Goal: Task Accomplishment & Management: Complete application form

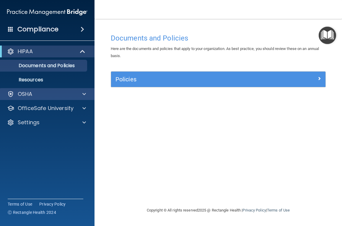
click at [51, 89] on div "OSHA" at bounding box center [47, 94] width 95 height 12
click at [61, 92] on div "OSHA" at bounding box center [39, 93] width 73 height 7
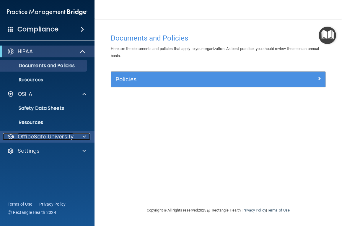
click at [51, 137] on p "OfficeSafe University" at bounding box center [46, 136] width 56 height 7
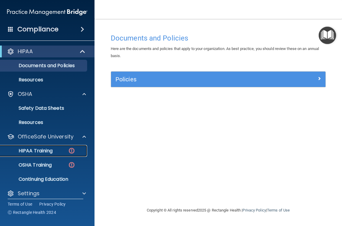
click at [49, 149] on p "HIPAA Training" at bounding box center [28, 151] width 49 height 6
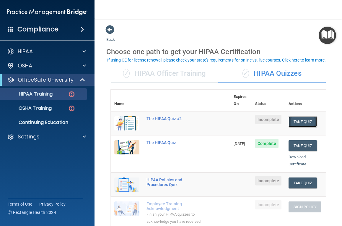
click at [300, 116] on button "Take Quiz" at bounding box center [303, 121] width 28 height 11
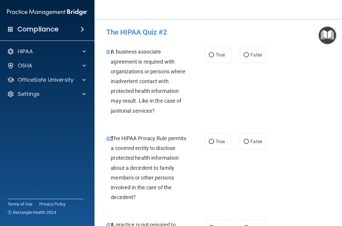
click at [330, 35] on img "Open Resource Center" at bounding box center [327, 35] width 17 height 17
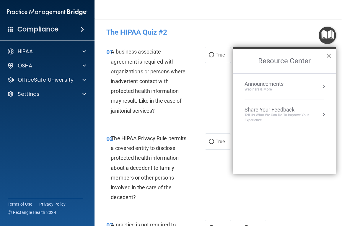
click at [328, 54] on button "×" at bounding box center [329, 55] width 6 height 9
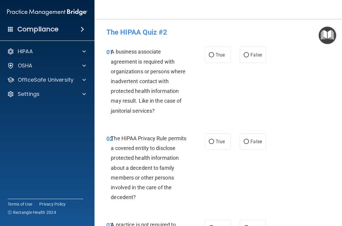
click at [319, 27] on button "Open Resource Center" at bounding box center [327, 35] width 17 height 17
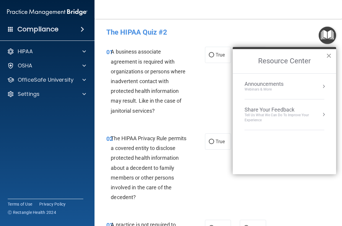
click at [329, 51] on button "×" at bounding box center [329, 55] width 6 height 9
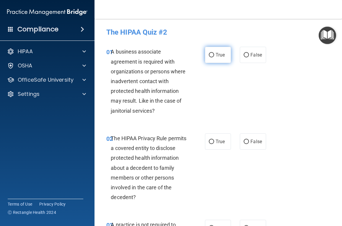
click at [212, 52] on label "True" at bounding box center [218, 55] width 26 height 16
click at [212, 53] on input "True" at bounding box center [211, 55] width 5 height 4
radio input "true"
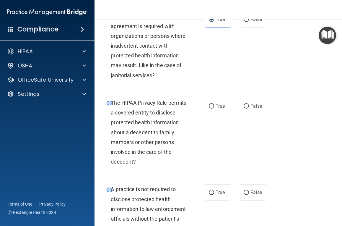
scroll to position [37, 0]
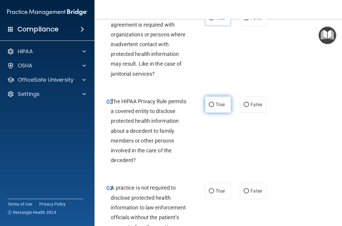
click at [214, 105] on label "True" at bounding box center [218, 104] width 26 height 16
click at [214, 105] on input "True" at bounding box center [211, 104] width 5 height 4
radio input "true"
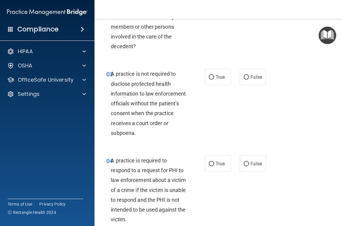
scroll to position [152, 0]
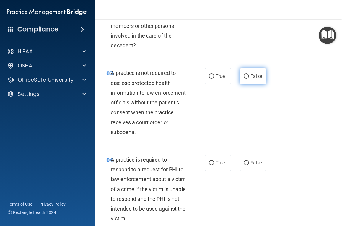
click at [250, 78] on label "False" at bounding box center [253, 76] width 26 height 16
click at [249, 78] on input "False" at bounding box center [246, 76] width 5 height 4
radio input "true"
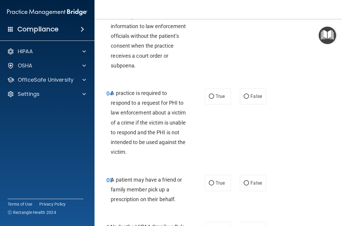
scroll to position [219, 0]
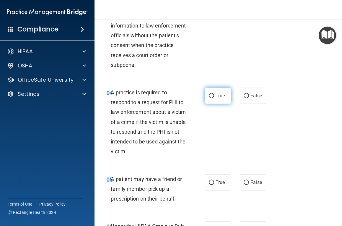
click at [215, 98] on label "True" at bounding box center [218, 95] width 26 height 16
click at [214, 98] on input "True" at bounding box center [211, 96] width 5 height 4
radio input "true"
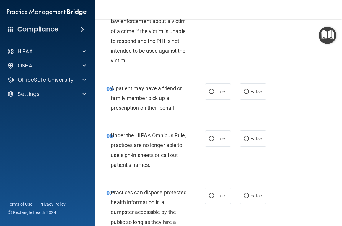
scroll to position [309, 0]
click at [218, 93] on span "True" at bounding box center [220, 92] width 9 height 6
click at [214, 93] on input "True" at bounding box center [211, 92] width 5 height 4
radio input "true"
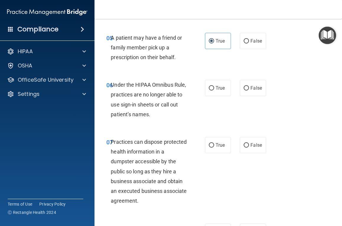
scroll to position [363, 0]
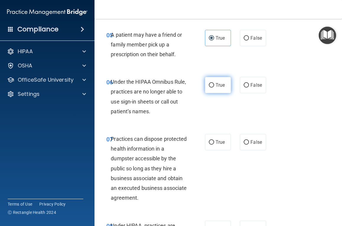
click at [217, 85] on span "True" at bounding box center [220, 85] width 9 height 6
click at [214, 85] on input "True" at bounding box center [211, 85] width 5 height 4
radio input "true"
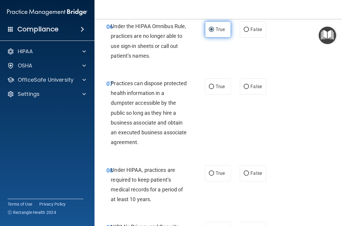
scroll to position [420, 0]
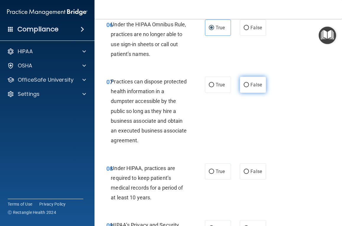
click at [256, 81] on label "False" at bounding box center [253, 84] width 26 height 16
click at [249, 83] on input "False" at bounding box center [246, 85] width 5 height 4
radio input "true"
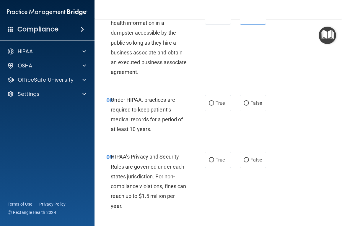
scroll to position [489, 0]
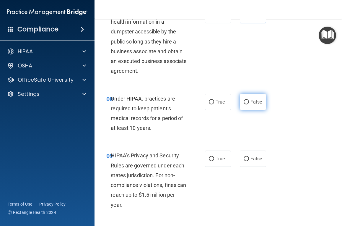
click at [245, 102] on input "False" at bounding box center [246, 102] width 5 height 4
radio input "true"
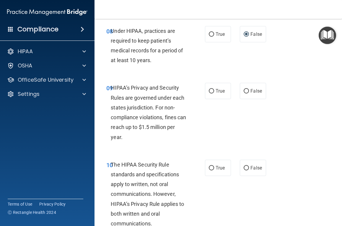
scroll to position [559, 0]
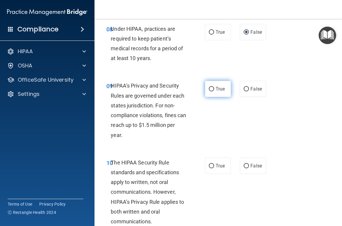
click at [219, 89] on span "True" at bounding box center [220, 89] width 9 height 6
click at [214, 89] on input "True" at bounding box center [211, 89] width 5 height 4
radio input "true"
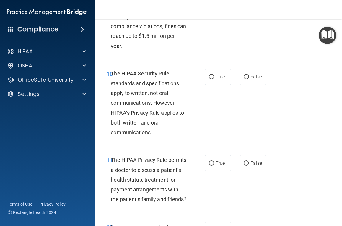
scroll to position [649, 0]
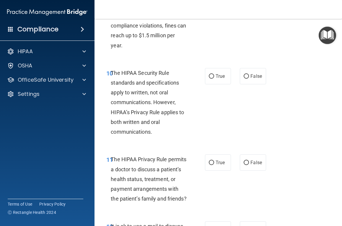
drag, startPoint x: 219, startPoint y: 89, endPoint x: 219, endPoint y: 85, distance: 4.1
click at [219, 88] on div "10 The HIPAA Security Rule standards and specifications apply to written, not o…" at bounding box center [218, 104] width 233 height 87
click at [219, 84] on div "10 The HIPAA Security Rule standards and specifications apply to written, not o…" at bounding box center [218, 104] width 233 height 87
click at [216, 71] on label "True" at bounding box center [218, 76] width 26 height 16
click at [214, 74] on input "True" at bounding box center [211, 76] width 5 height 4
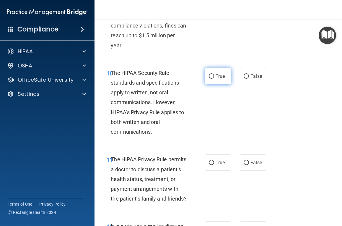
radio input "true"
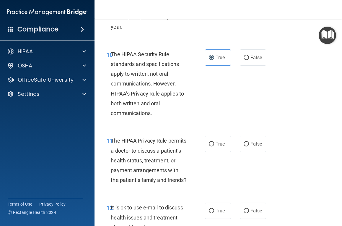
scroll to position [667, 0]
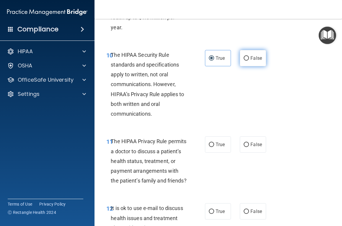
click at [260, 54] on label "False" at bounding box center [253, 58] width 26 height 16
click at [249, 56] on input "False" at bounding box center [246, 58] width 5 height 4
radio input "true"
radio input "false"
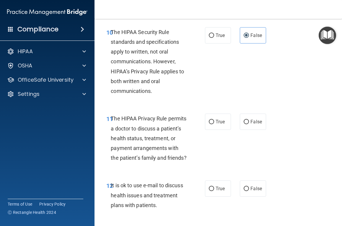
scroll to position [691, 0]
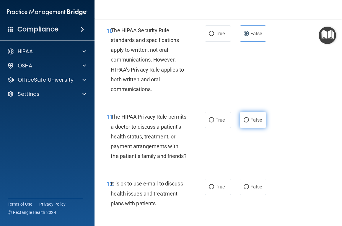
click at [244, 119] on input "False" at bounding box center [246, 120] width 5 height 4
radio input "true"
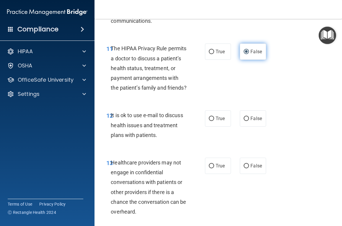
scroll to position [766, 0]
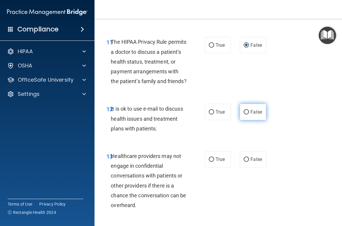
click at [254, 113] on span "False" at bounding box center [256, 112] width 12 height 6
click at [249, 113] on input "False" at bounding box center [246, 112] width 5 height 4
radio input "true"
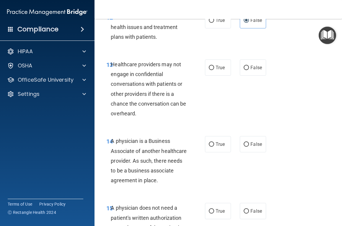
scroll to position [858, 0]
click at [219, 69] on span "True" at bounding box center [220, 67] width 9 height 6
click at [214, 69] on input "True" at bounding box center [211, 67] width 5 height 4
radio input "true"
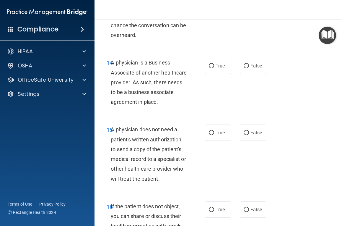
scroll to position [938, 0]
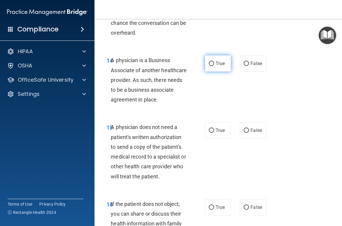
click at [214, 61] on label "True" at bounding box center [218, 63] width 26 height 16
click at [214, 61] on input "True" at bounding box center [211, 63] width 5 height 4
radio input "true"
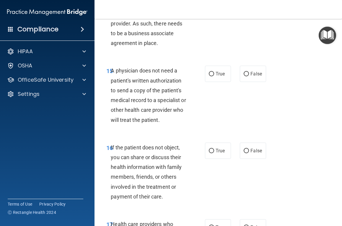
scroll to position [995, 0]
click at [219, 79] on label "True" at bounding box center [218, 73] width 26 height 16
click at [214, 76] on input "True" at bounding box center [211, 73] width 5 height 4
radio input "true"
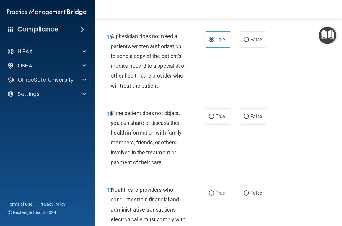
scroll to position [1042, 0]
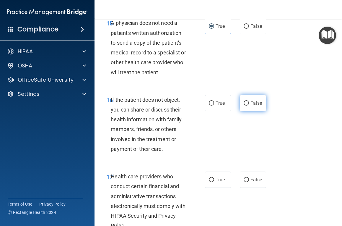
click at [245, 105] on input "False" at bounding box center [246, 103] width 5 height 4
radio input "true"
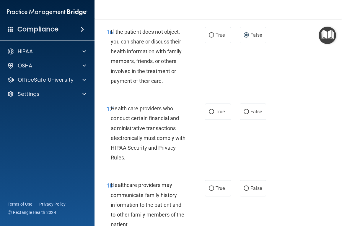
scroll to position [1111, 0]
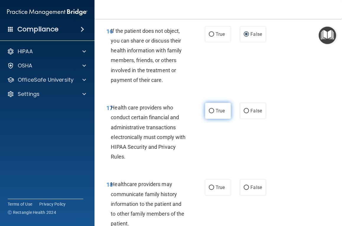
click at [212, 113] on input "True" at bounding box center [211, 111] width 5 height 4
radio input "true"
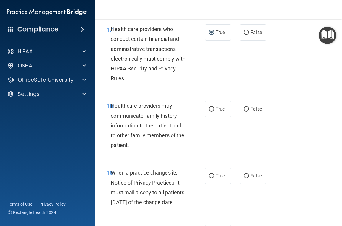
scroll to position [1191, 0]
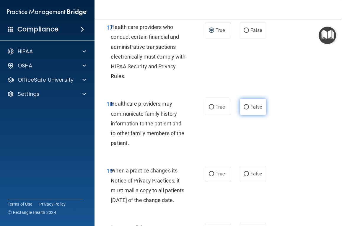
click at [248, 110] on label "False" at bounding box center [253, 107] width 26 height 16
click at [248, 109] on input "False" at bounding box center [246, 107] width 5 height 4
radio input "true"
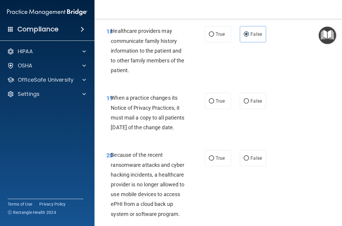
scroll to position [1264, 0]
click at [211, 100] on input "True" at bounding box center [211, 101] width 5 height 4
radio input "true"
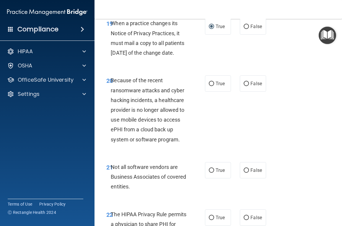
scroll to position [1339, 0]
click at [210, 86] on input "True" at bounding box center [211, 83] width 5 height 4
radio input "true"
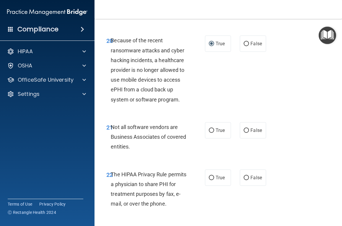
scroll to position [1378, 0]
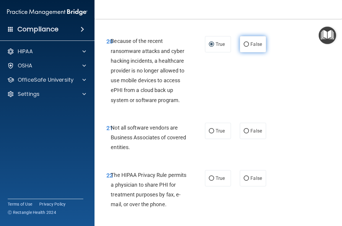
click at [252, 47] on span "False" at bounding box center [256, 44] width 12 height 6
click at [249, 47] on input "False" at bounding box center [246, 44] width 5 height 4
radio input "true"
radio input "false"
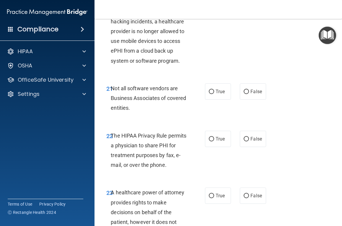
scroll to position [1425, 0]
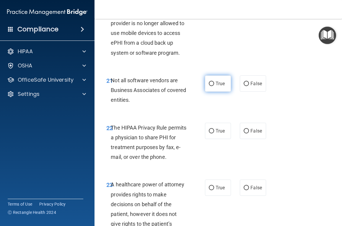
click at [217, 86] on span "True" at bounding box center [220, 84] width 9 height 6
click at [214, 86] on input "True" at bounding box center [211, 84] width 5 height 4
radio input "true"
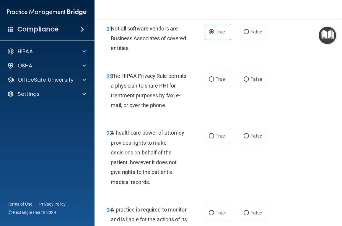
scroll to position [1476, 0]
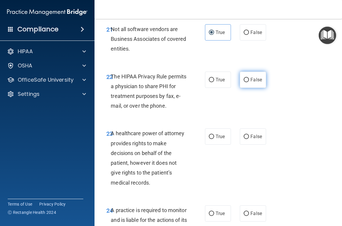
click at [246, 82] on input "False" at bounding box center [246, 80] width 5 height 4
radio input "true"
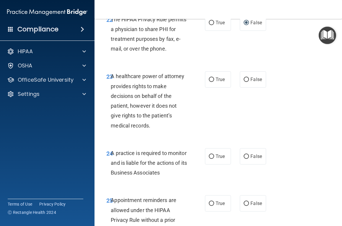
scroll to position [1533, 0]
click at [244, 82] on input "False" at bounding box center [246, 79] width 5 height 4
radio input "true"
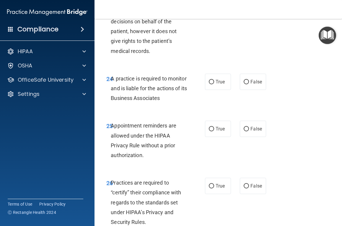
scroll to position [1608, 0]
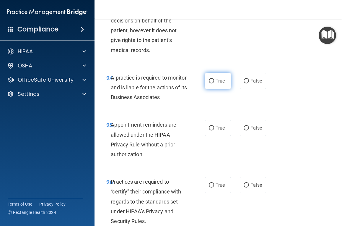
click at [211, 83] on input "True" at bounding box center [211, 81] width 5 height 4
radio input "true"
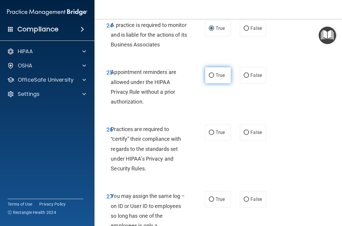
scroll to position [1661, 0]
click at [224, 78] on span "True" at bounding box center [220, 75] width 9 height 6
click at [214, 78] on input "True" at bounding box center [211, 75] width 5 height 4
radio input "true"
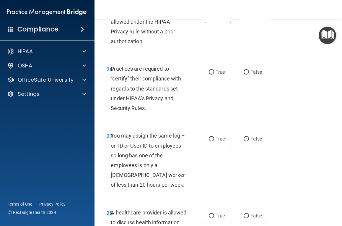
scroll to position [1722, 0]
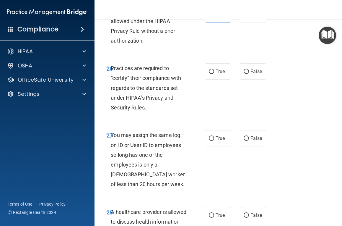
click at [214, 81] on div "26 Practices are required to “certify” their compliance with regards to the sta…" at bounding box center [218, 89] width 233 height 67
click at [214, 79] on label "True" at bounding box center [218, 71] width 26 height 16
click at [214, 74] on input "True" at bounding box center [211, 71] width 5 height 4
radio input "true"
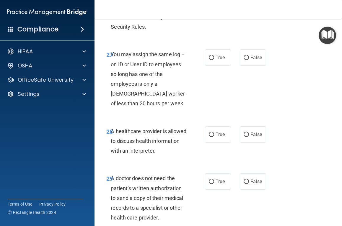
scroll to position [1803, 0]
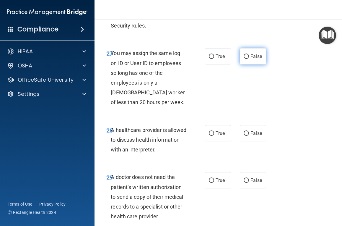
click at [247, 59] on input "False" at bounding box center [246, 56] width 5 height 4
radio input "true"
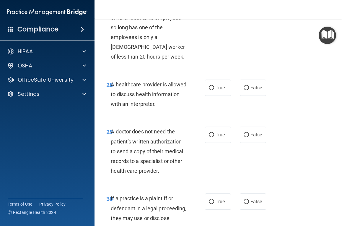
scroll to position [1849, 0]
click at [242, 96] on label "False" at bounding box center [253, 88] width 26 height 16
click at [244, 90] on input "False" at bounding box center [246, 88] width 5 height 4
radio input "true"
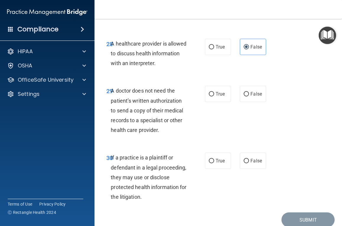
scroll to position [1889, 0]
click at [241, 102] on label "False" at bounding box center [253, 94] width 26 height 16
click at [244, 97] on input "False" at bounding box center [246, 94] width 5 height 4
radio input "true"
click at [219, 97] on span "True" at bounding box center [220, 94] width 9 height 6
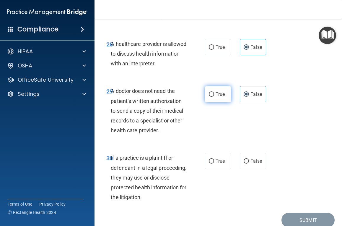
click at [214, 97] on input "True" at bounding box center [211, 94] width 5 height 4
radio input "true"
radio input "false"
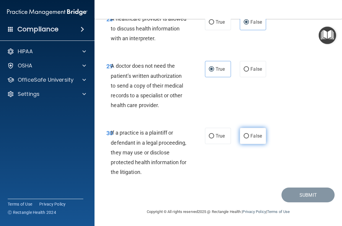
click at [247, 137] on input "False" at bounding box center [246, 136] width 5 height 4
radio input "true"
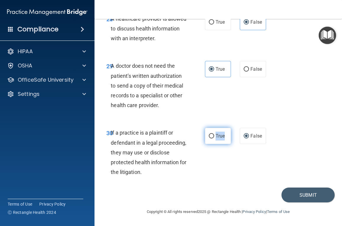
click at [227, 132] on label "True" at bounding box center [218, 136] width 26 height 16
click at [297, 195] on button "Submit" at bounding box center [307, 194] width 53 height 15
click at [304, 192] on button "Submit" at bounding box center [307, 194] width 53 height 15
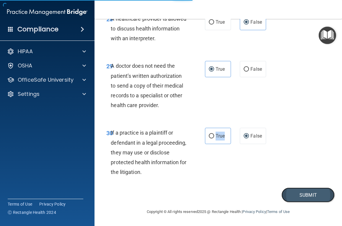
click at [304, 195] on button "Submit" at bounding box center [307, 194] width 53 height 15
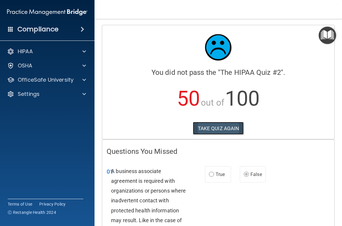
click at [215, 129] on button "TAKE QUIZ AGAIN" at bounding box center [218, 128] width 51 height 13
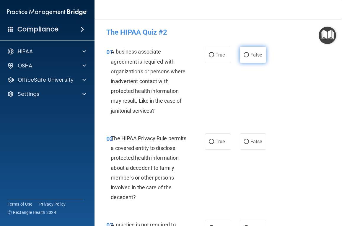
click at [245, 54] on input "False" at bounding box center [246, 55] width 5 height 4
radio input "true"
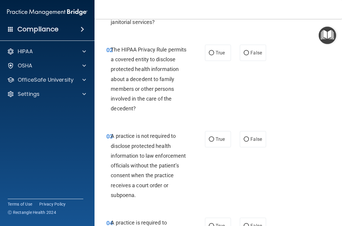
scroll to position [89, 0]
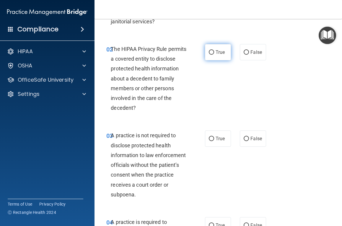
click at [216, 53] on span "True" at bounding box center [220, 52] width 9 height 6
click at [214, 53] on input "True" at bounding box center [211, 52] width 5 height 4
radio input "true"
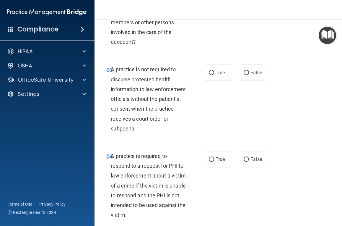
scroll to position [155, 0]
click at [246, 74] on input "False" at bounding box center [246, 72] width 5 height 4
radio input "true"
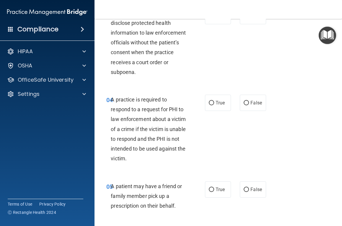
scroll to position [212, 0]
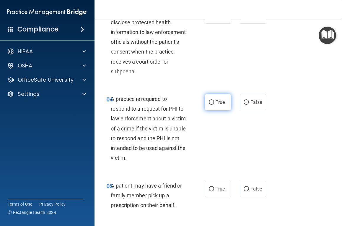
click at [223, 100] on span "True" at bounding box center [220, 102] width 9 height 6
click at [214, 100] on input "True" at bounding box center [211, 102] width 5 height 4
radio input "true"
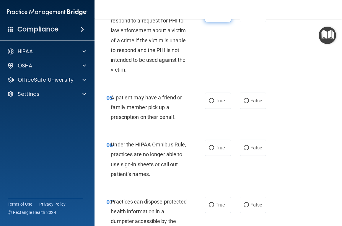
scroll to position [300, 0]
click at [223, 100] on span "True" at bounding box center [220, 100] width 9 height 6
click at [214, 100] on input "True" at bounding box center [211, 100] width 5 height 4
radio input "true"
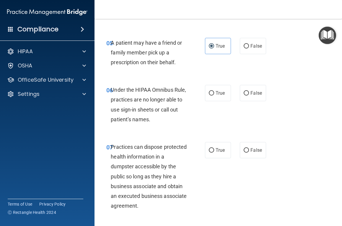
scroll to position [355, 0]
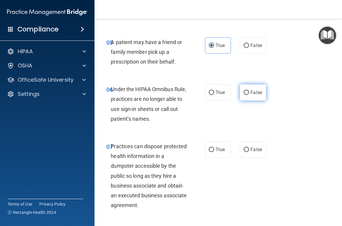
click at [254, 92] on span "False" at bounding box center [256, 92] width 12 height 6
click at [249, 92] on input "False" at bounding box center [246, 92] width 5 height 4
radio input "true"
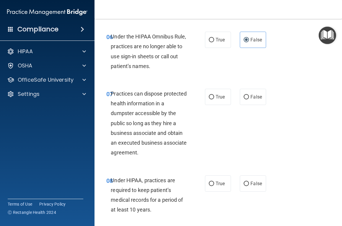
scroll to position [409, 0]
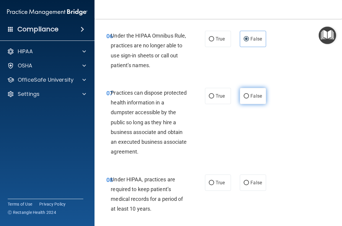
click at [245, 95] on input "False" at bounding box center [246, 96] width 5 height 4
radio input "true"
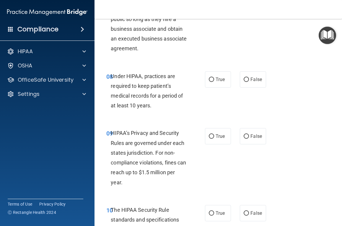
scroll to position [512, 0]
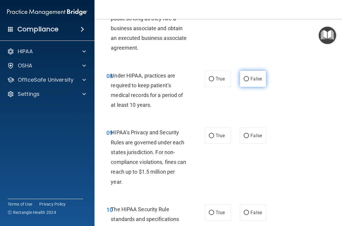
click at [248, 79] on input "False" at bounding box center [246, 79] width 5 height 4
radio input "true"
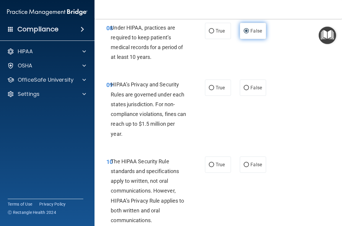
scroll to position [561, 0]
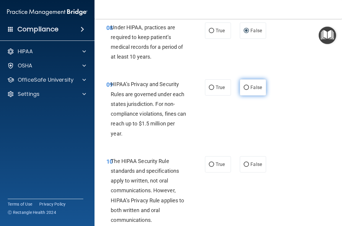
click at [250, 88] on label "False" at bounding box center [253, 87] width 26 height 16
click at [249, 88] on input "False" at bounding box center [246, 87] width 5 height 4
radio input "true"
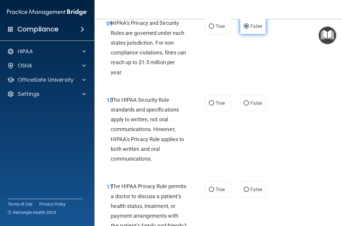
scroll to position [623, 0]
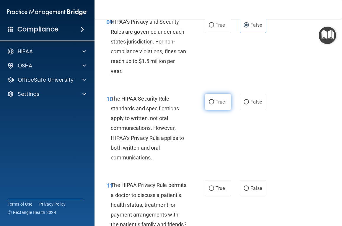
click at [219, 98] on label "True" at bounding box center [218, 102] width 26 height 16
click at [214, 100] on input "True" at bounding box center [211, 102] width 5 height 4
radio input "true"
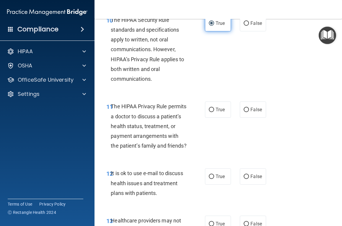
scroll to position [707, 0]
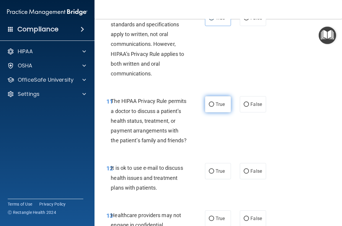
click at [225, 104] on span "True" at bounding box center [220, 104] width 9 height 6
click at [214, 104] on input "True" at bounding box center [211, 104] width 5 height 4
radio input "true"
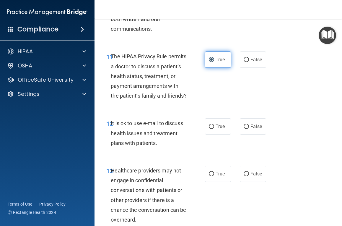
scroll to position [753, 0]
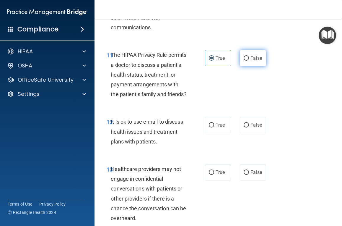
click at [256, 61] on span "False" at bounding box center [256, 58] width 12 height 6
click at [249, 61] on input "False" at bounding box center [246, 58] width 5 height 4
radio input "true"
radio input "false"
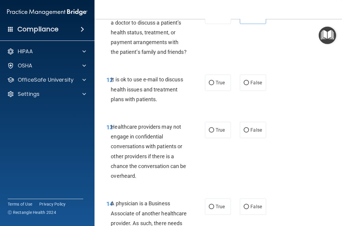
scroll to position [795, 0]
click at [219, 82] on span "True" at bounding box center [220, 82] width 9 height 6
click at [214, 82] on input "True" at bounding box center [211, 82] width 5 height 4
radio input "true"
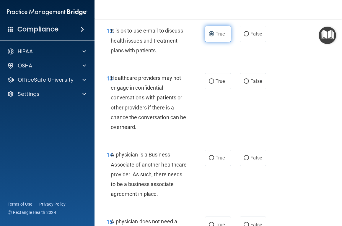
scroll to position [844, 0]
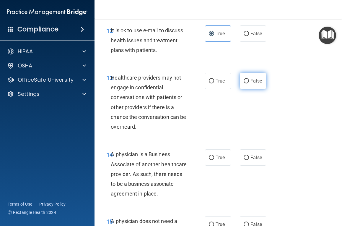
click at [246, 77] on label "False" at bounding box center [253, 81] width 26 height 16
click at [246, 79] on input "False" at bounding box center [246, 81] width 5 height 4
radio input "true"
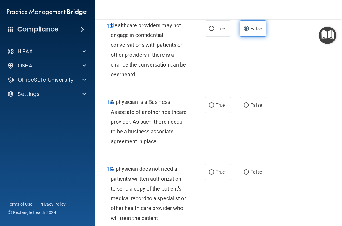
scroll to position [895, 0]
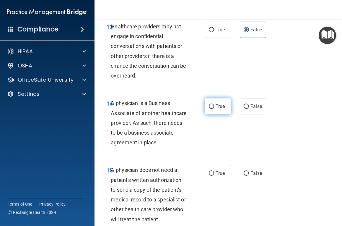
click at [225, 103] on label "True" at bounding box center [218, 106] width 26 height 16
click at [214, 104] on input "True" at bounding box center [211, 106] width 5 height 4
radio input "true"
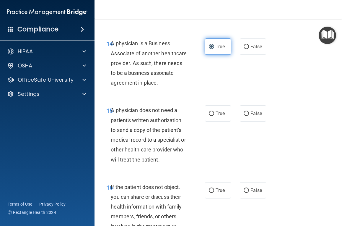
scroll to position [983, 0]
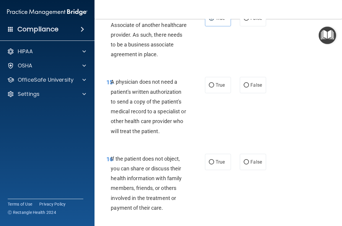
click at [214, 93] on div "15 A physician does not need a patient's written authorization to send a copy o…" at bounding box center [155, 108] width 116 height 62
click at [214, 89] on label "True" at bounding box center [218, 85] width 26 height 16
click at [214, 87] on input "True" at bounding box center [211, 85] width 5 height 4
radio input "true"
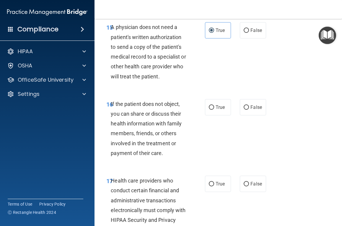
scroll to position [1041, 0]
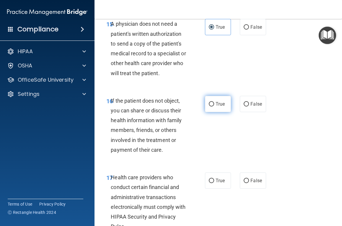
click at [225, 101] on label "True" at bounding box center [218, 104] width 26 height 16
click at [214, 102] on input "True" at bounding box center [211, 104] width 5 height 4
radio input "true"
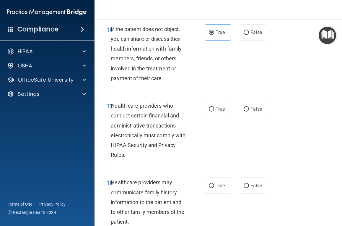
scroll to position [1113, 0]
click at [221, 110] on span "True" at bounding box center [220, 109] width 9 height 6
click at [214, 110] on input "True" at bounding box center [211, 109] width 5 height 4
radio input "true"
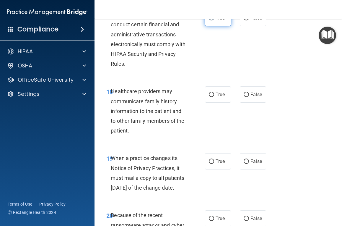
scroll to position [1215, 0]
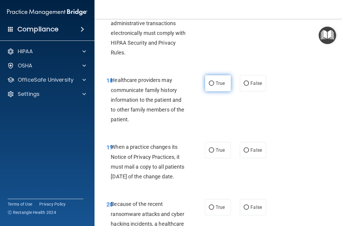
click at [209, 79] on label "True" at bounding box center [218, 83] width 26 height 16
click at [209, 81] on input "True" at bounding box center [211, 83] width 5 height 4
radio input "true"
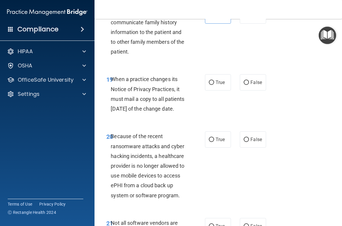
scroll to position [1284, 0]
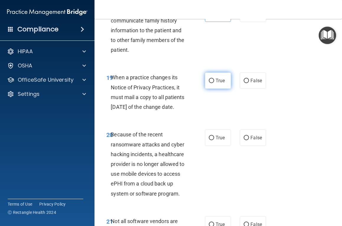
click at [220, 80] on span "True" at bounding box center [220, 81] width 9 height 6
click at [214, 80] on input "True" at bounding box center [211, 81] width 5 height 4
radio input "true"
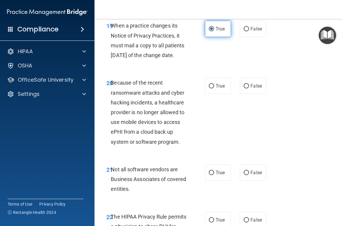
scroll to position [1337, 0]
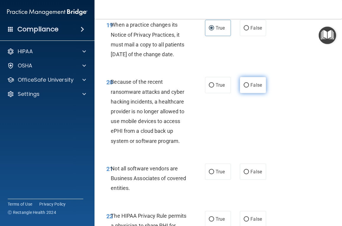
click at [245, 91] on label "False" at bounding box center [253, 85] width 26 height 16
click at [245, 87] on input "False" at bounding box center [246, 85] width 5 height 4
radio input "true"
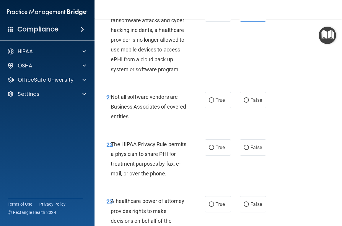
scroll to position [1410, 0]
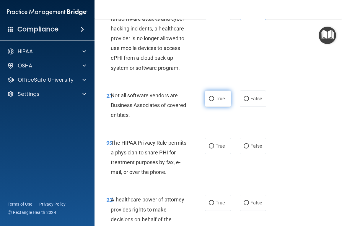
click at [222, 107] on label "True" at bounding box center [218, 98] width 26 height 16
click at [214, 101] on input "True" at bounding box center [211, 99] width 5 height 4
radio input "true"
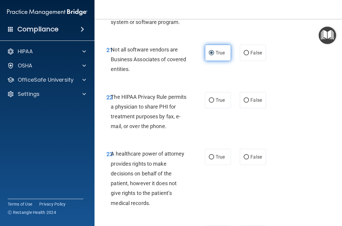
scroll to position [1456, 0]
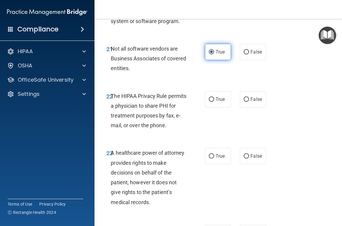
click at [222, 107] on label "True" at bounding box center [218, 99] width 26 height 16
click at [214, 102] on input "True" at bounding box center [211, 99] width 5 height 4
radio input "true"
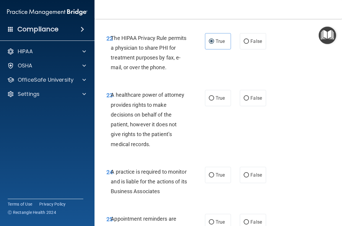
scroll to position [1517, 0]
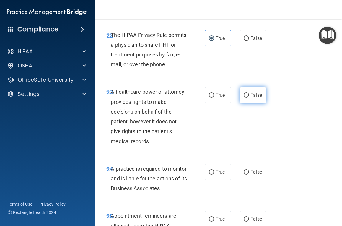
click at [249, 103] on label "False" at bounding box center [253, 95] width 26 height 16
click at [249, 97] on input "False" at bounding box center [246, 95] width 5 height 4
radio input "true"
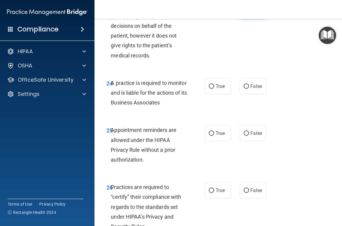
scroll to position [1614, 0]
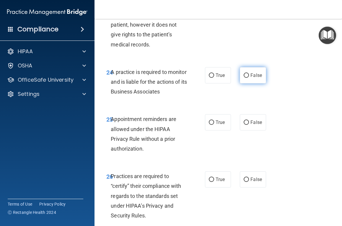
click at [247, 83] on label "False" at bounding box center [253, 75] width 26 height 16
click at [247, 78] on input "False" at bounding box center [246, 75] width 5 height 4
radio input "true"
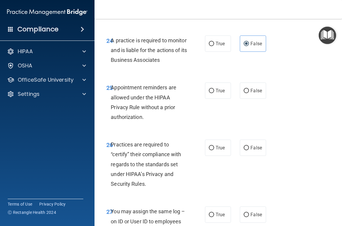
scroll to position [1660, 0]
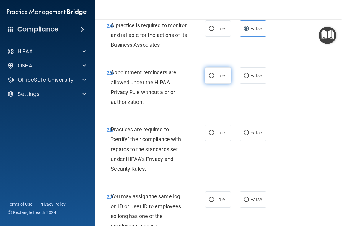
click at [219, 84] on label "True" at bounding box center [218, 75] width 26 height 16
click at [214, 78] on input "True" at bounding box center [211, 76] width 5 height 4
radio input "true"
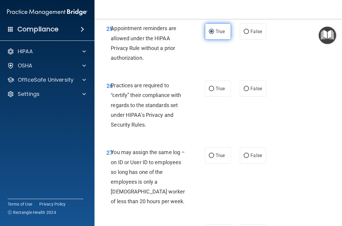
scroll to position [1707, 0]
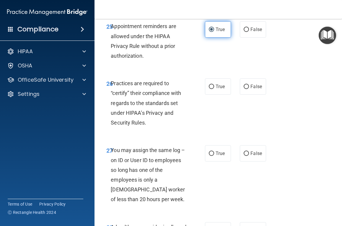
click at [219, 95] on label "True" at bounding box center [218, 86] width 26 height 16
click at [214, 89] on input "True" at bounding box center [211, 86] width 5 height 4
radio input "true"
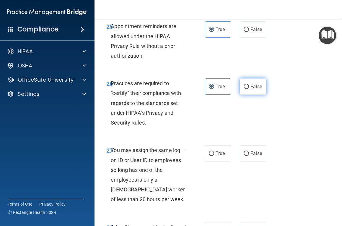
click at [251, 95] on label "False" at bounding box center [253, 86] width 26 height 16
click at [249, 89] on input "False" at bounding box center [246, 86] width 5 height 4
radio input "true"
radio input "false"
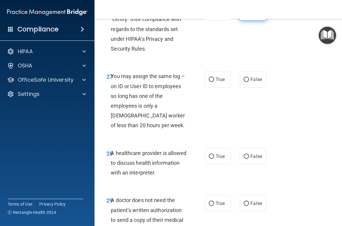
scroll to position [1782, 0]
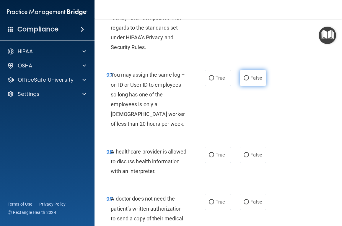
click at [240, 86] on label "False" at bounding box center [253, 78] width 26 height 16
click at [244, 80] on input "False" at bounding box center [246, 78] width 5 height 4
radio input "true"
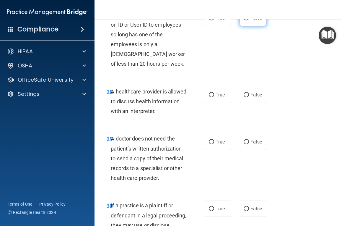
scroll to position [1843, 0]
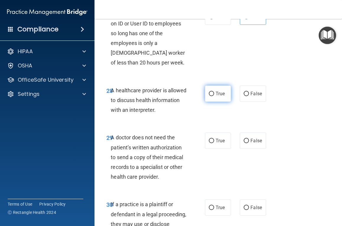
click at [224, 96] on span "True" at bounding box center [220, 94] width 9 height 6
click at [214, 96] on input "True" at bounding box center [211, 94] width 5 height 4
radio input "true"
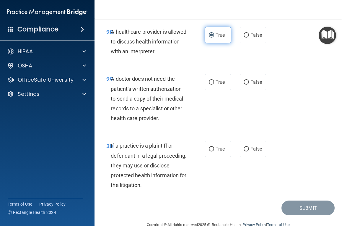
scroll to position [1902, 0]
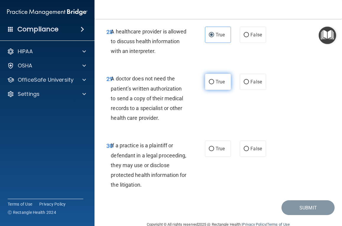
click at [218, 90] on label "True" at bounding box center [218, 82] width 26 height 16
click at [214, 84] on input "True" at bounding box center [211, 82] width 5 height 4
radio input "true"
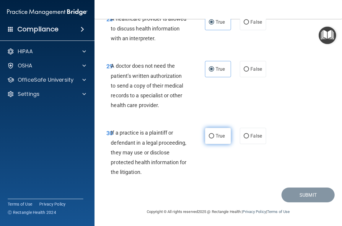
click at [219, 136] on span "True" at bounding box center [220, 136] width 9 height 6
click at [214, 136] on input "True" at bounding box center [211, 136] width 5 height 4
radio input "true"
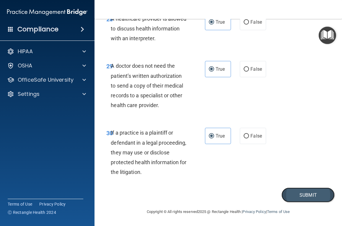
click at [293, 193] on button "Submit" at bounding box center [307, 194] width 53 height 15
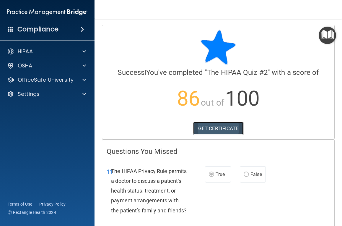
click at [224, 127] on link "GET CERTIFICATE" at bounding box center [218, 128] width 51 height 13
